Goal: Transaction & Acquisition: Download file/media

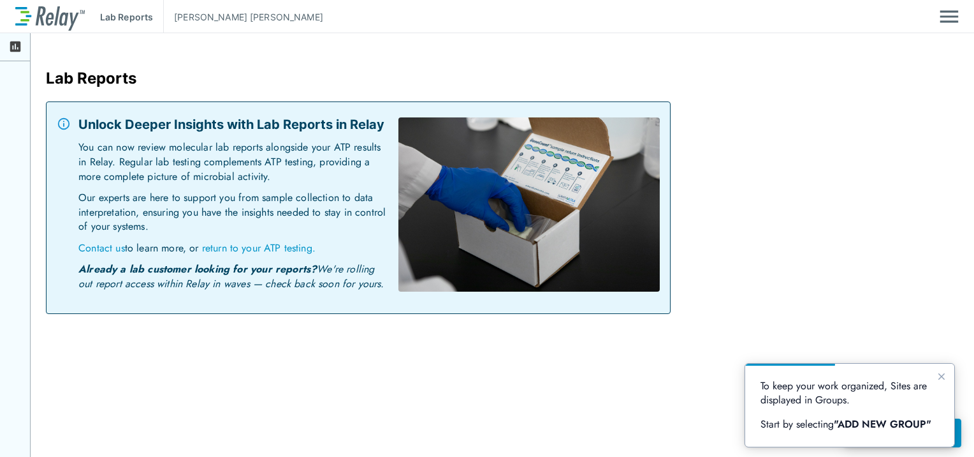
click at [946, 17] on img "Main menu" at bounding box center [949, 16] width 19 height 24
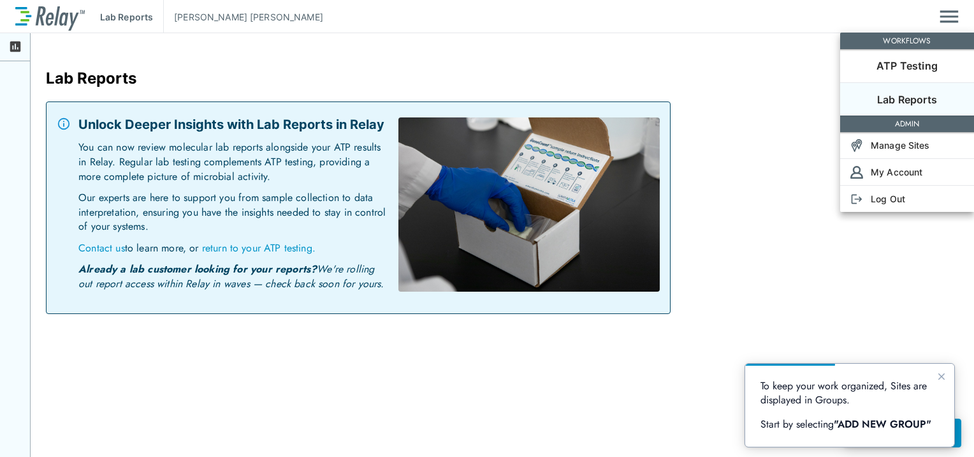
click at [912, 92] on p "Lab Reports" at bounding box center [907, 99] width 60 height 15
click at [904, 91] on li "Lab Reports" at bounding box center [907, 98] width 134 height 33
click at [18, 10] on div at bounding box center [487, 228] width 974 height 457
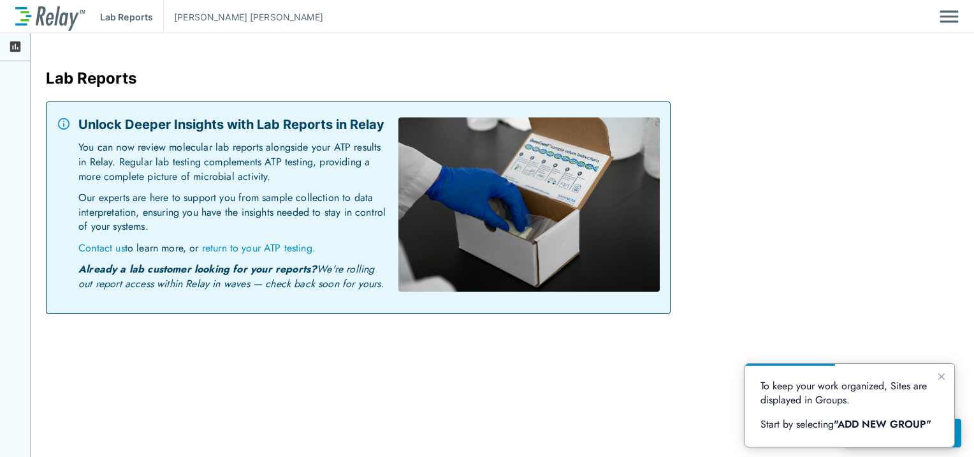
click at [20, 11] on img at bounding box center [50, 16] width 70 height 27
click at [947, 11] on img "Main menu" at bounding box center [949, 16] width 19 height 24
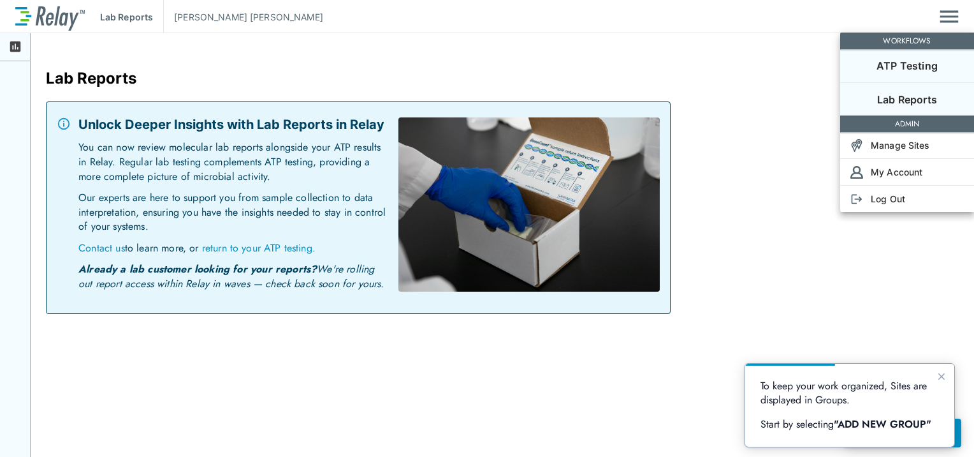
click at [921, 59] on p "ATP Testing" at bounding box center [907, 65] width 61 height 15
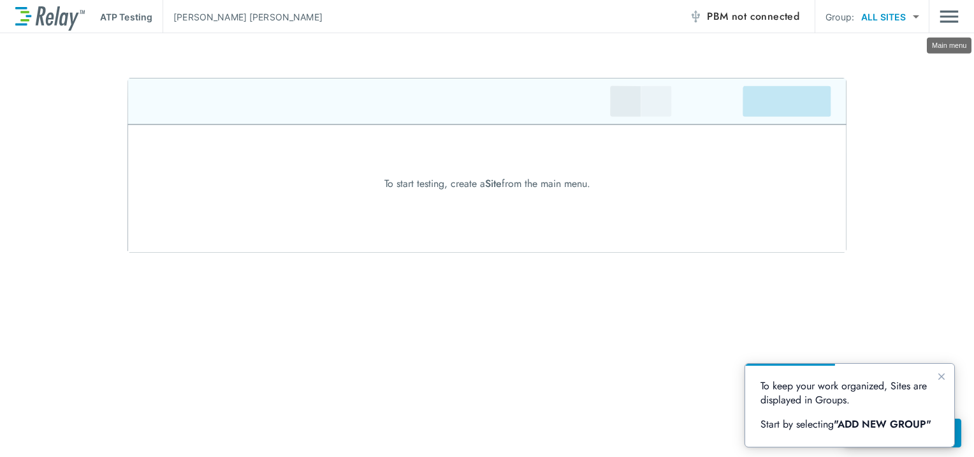
click at [948, 18] on img "Main menu" at bounding box center [949, 16] width 19 height 24
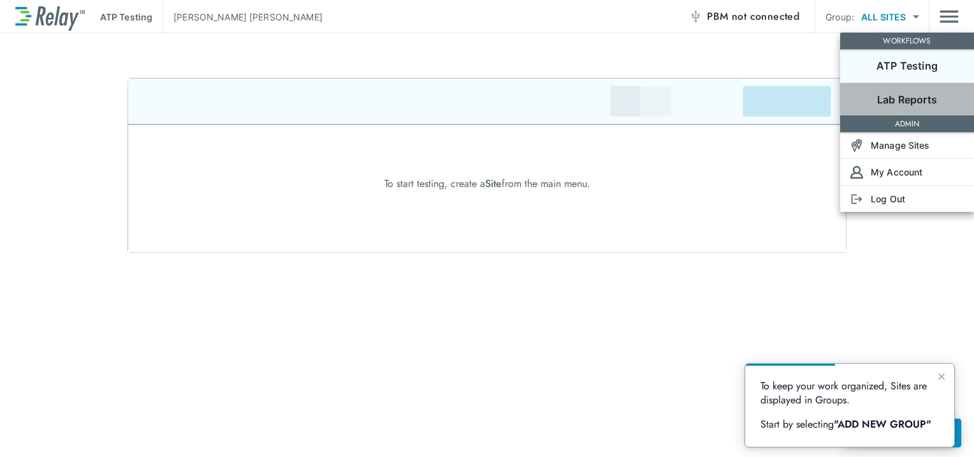
click at [889, 93] on p "Lab Reports" at bounding box center [907, 99] width 60 height 15
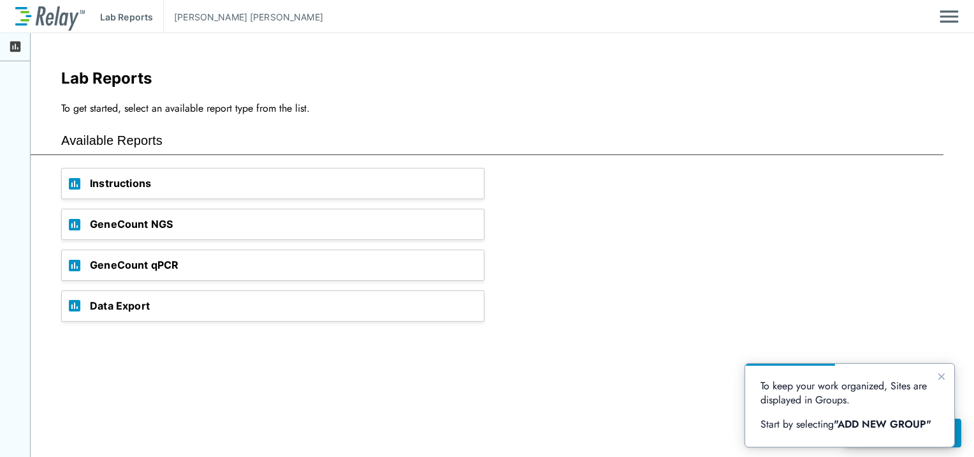
click at [156, 232] on span "GeneCount NGS" at bounding box center [287, 224] width 394 height 30
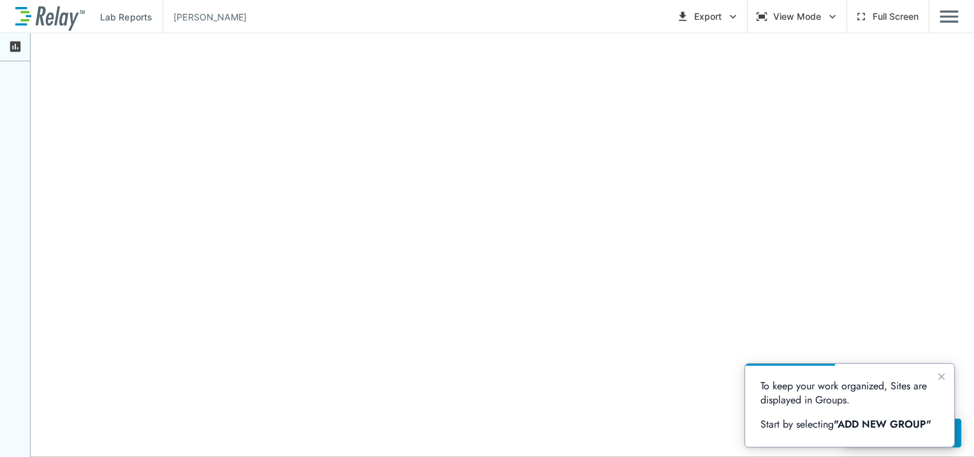
click at [729, 17] on icon "button" at bounding box center [733, 16] width 13 height 13
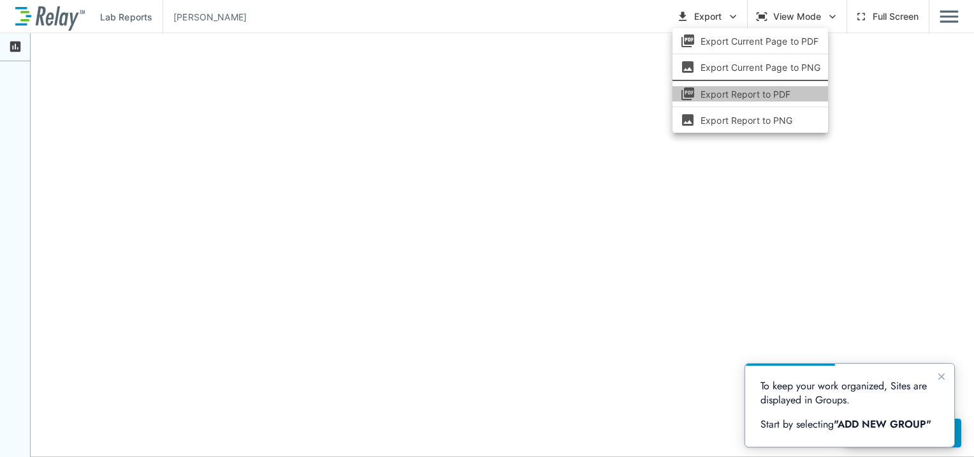
click at [727, 93] on li "Export Report to PDF" at bounding box center [751, 93] width 156 height 15
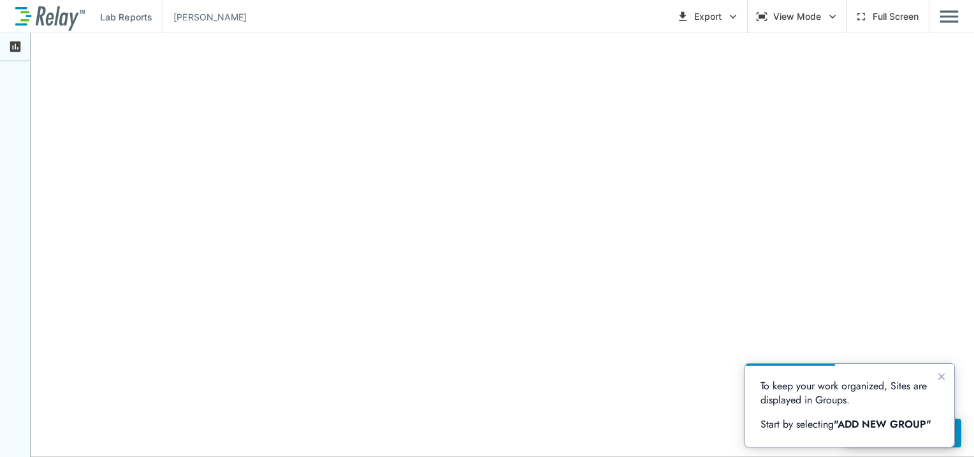
click at [831, 15] on icon "button" at bounding box center [832, 16] width 13 height 13
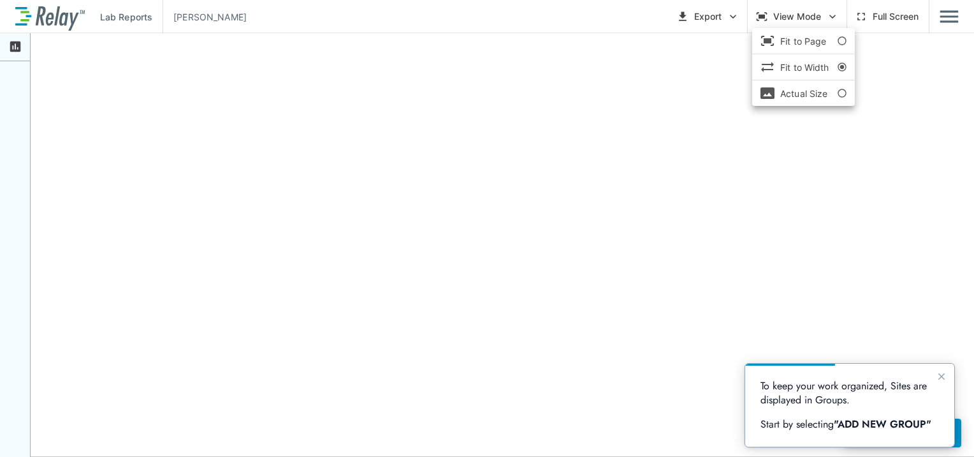
click at [821, 36] on li "Fit to Page" at bounding box center [803, 40] width 103 height 15
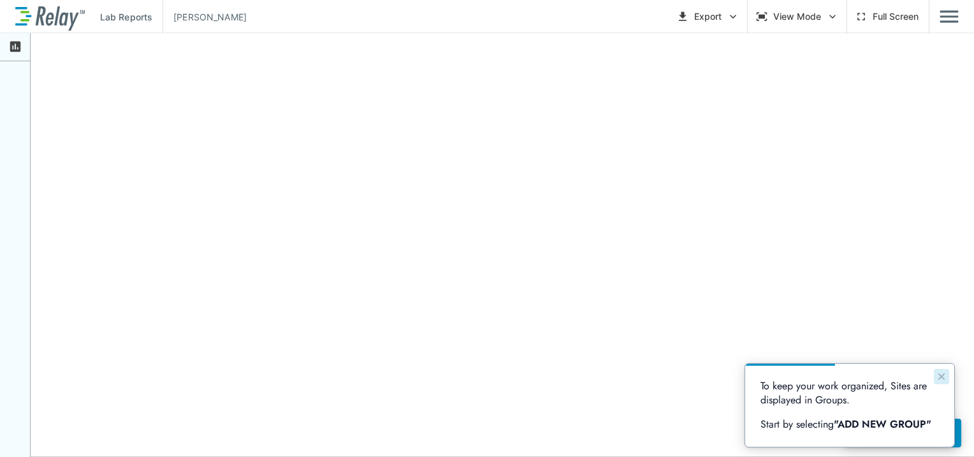
click at [941, 378] on icon "Close guide" at bounding box center [942, 376] width 10 height 10
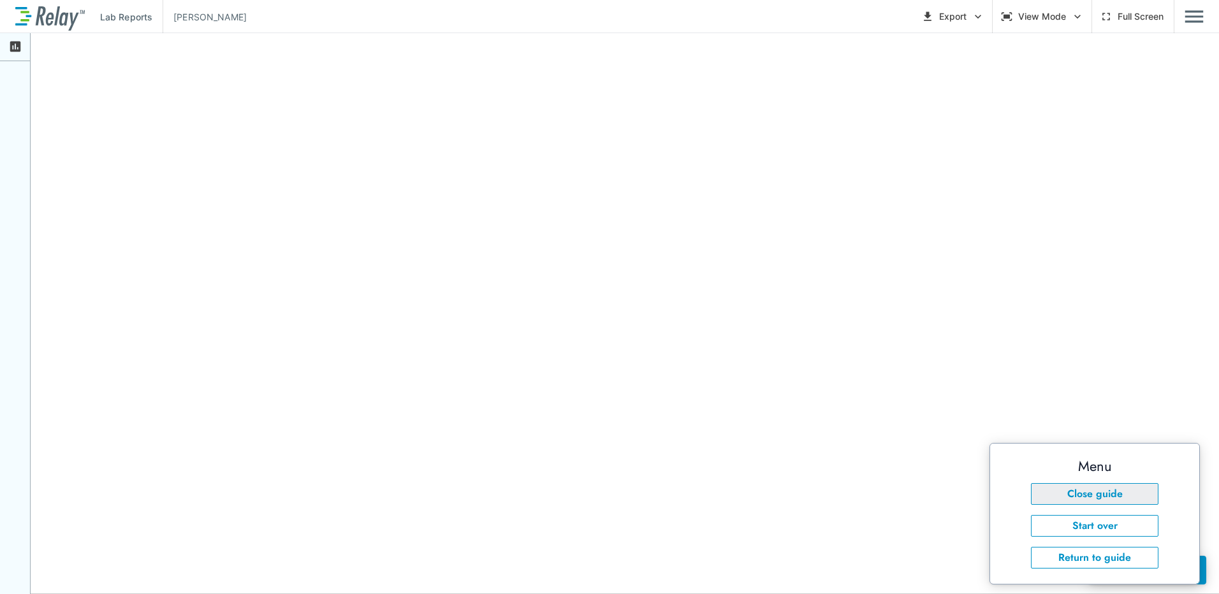
click at [974, 456] on button "Close guide" at bounding box center [1095, 494] width 128 height 22
